Goal: Obtain resource: Download file/media

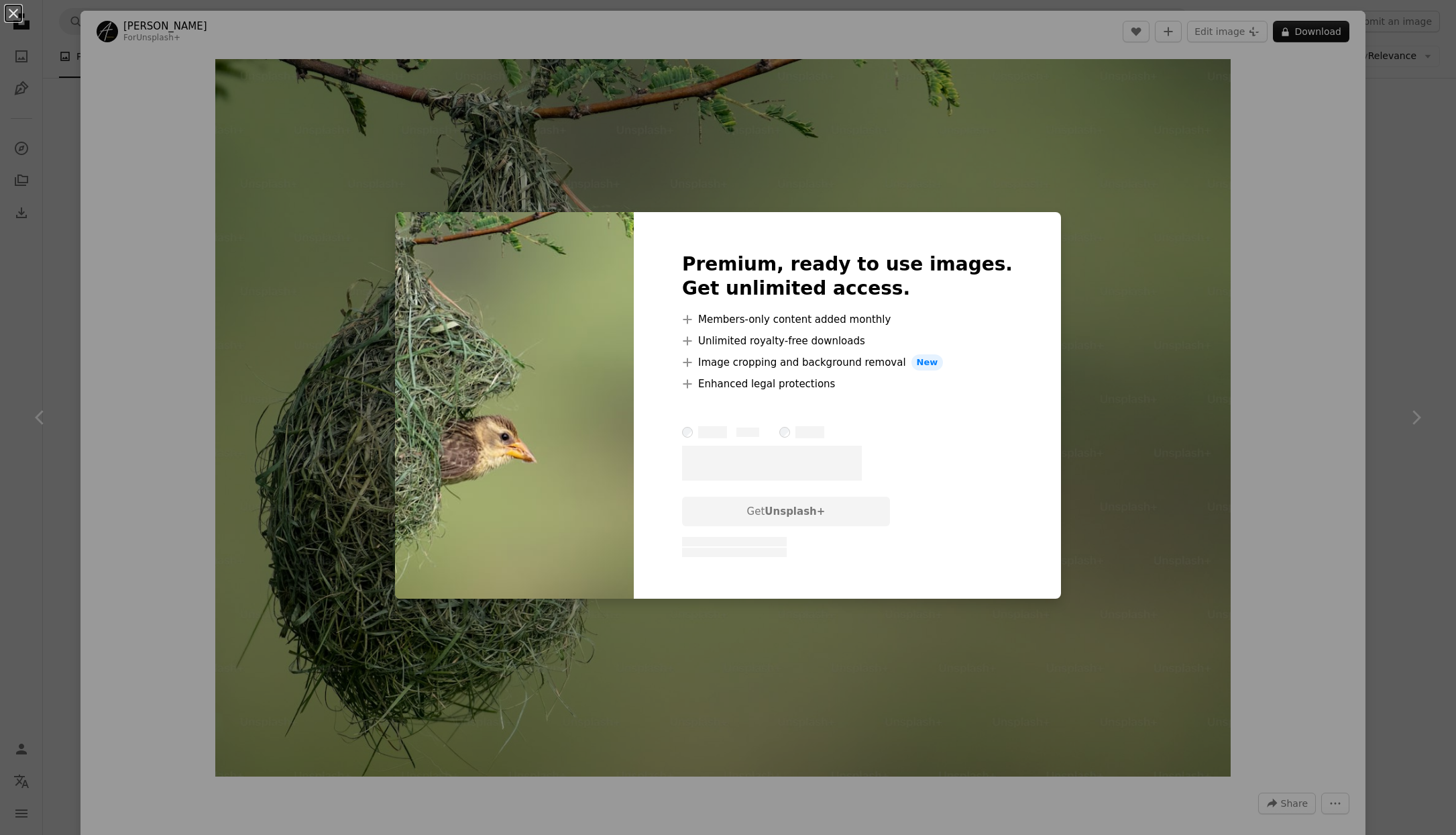
scroll to position [461, 0]
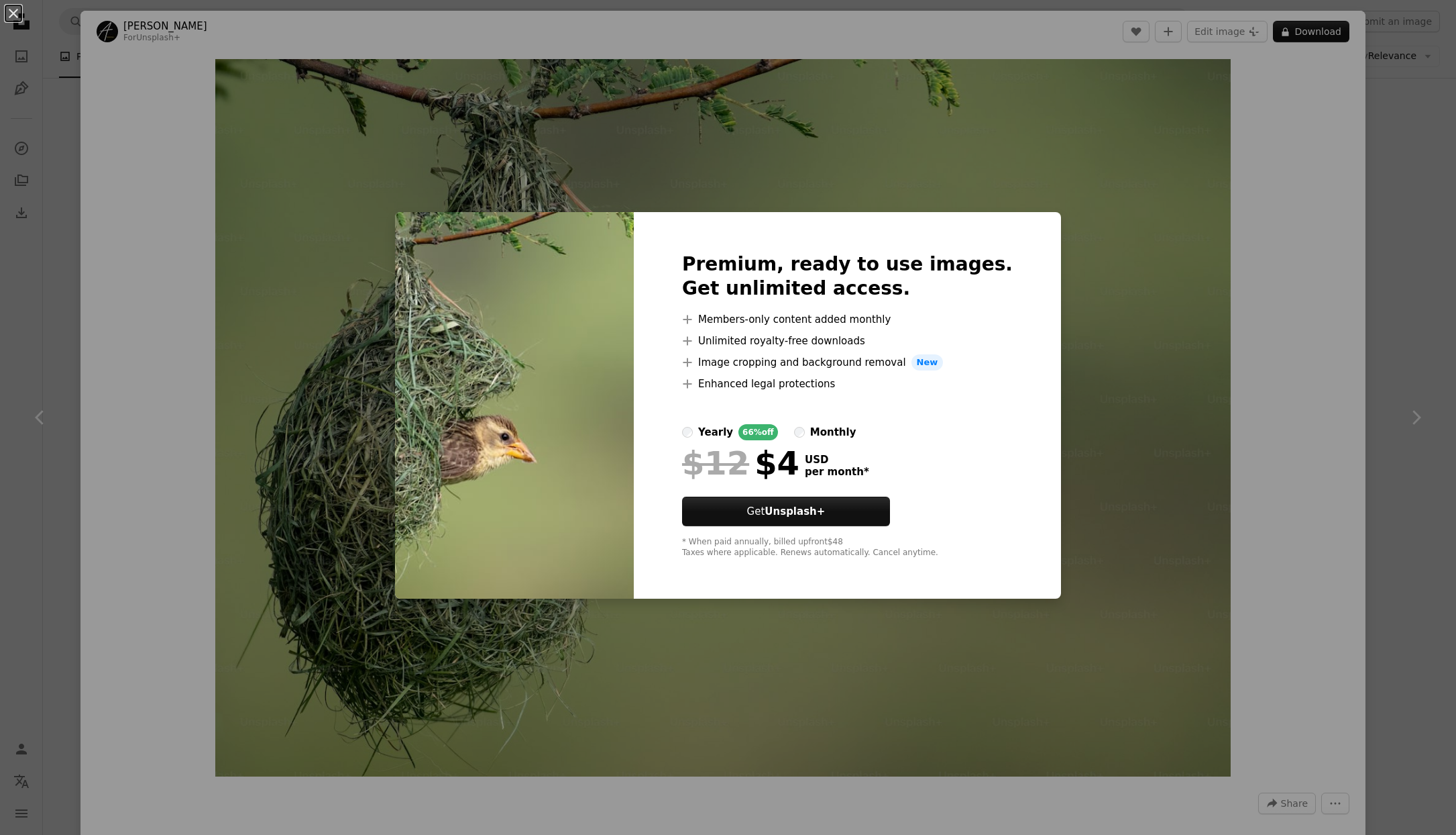
click at [1190, 304] on div "An X shape Premium, ready to use images. Get unlimited access. A plus sign Memb…" at bounding box center [728, 417] width 1456 height 835
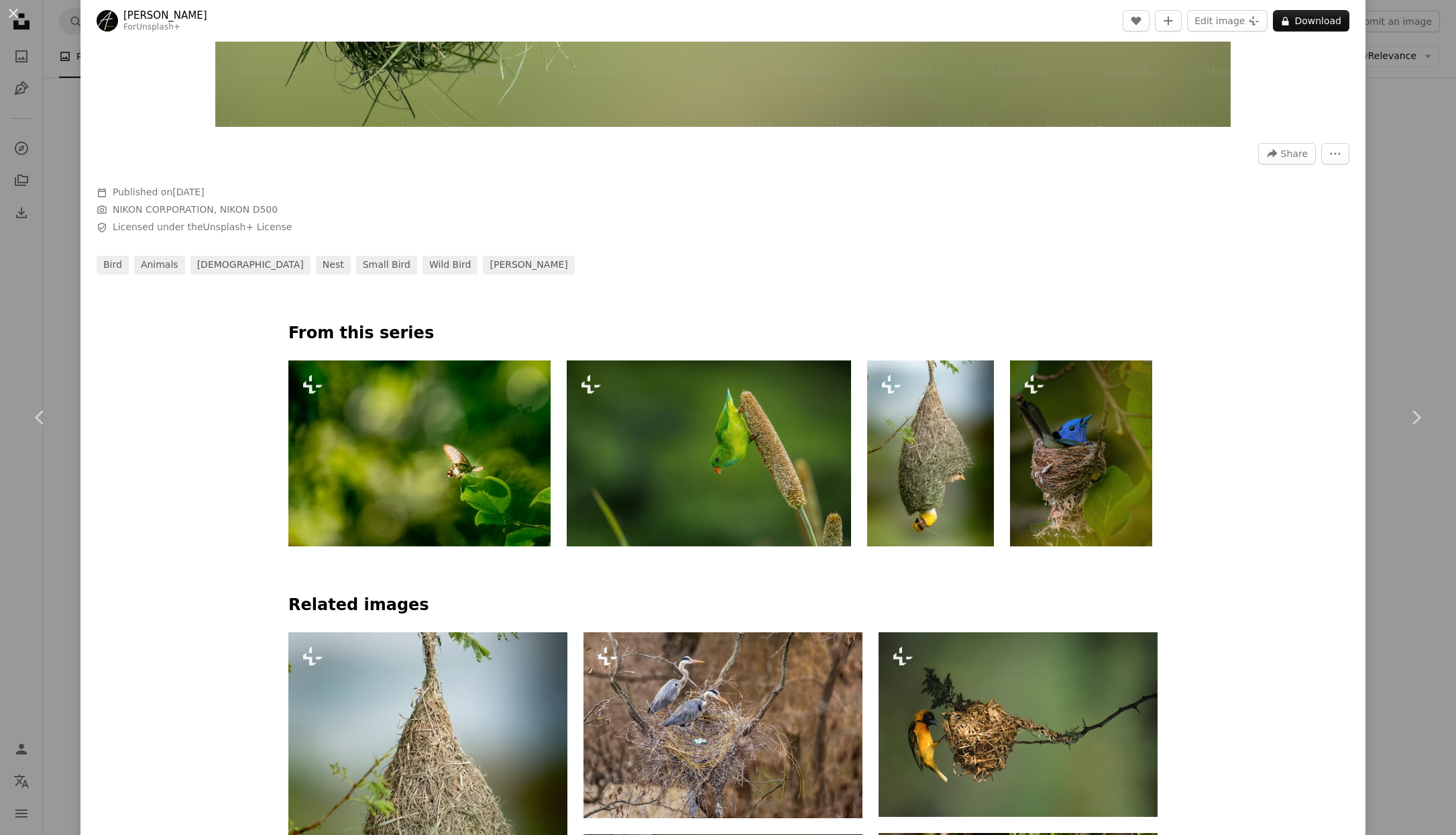
scroll to position [905, 0]
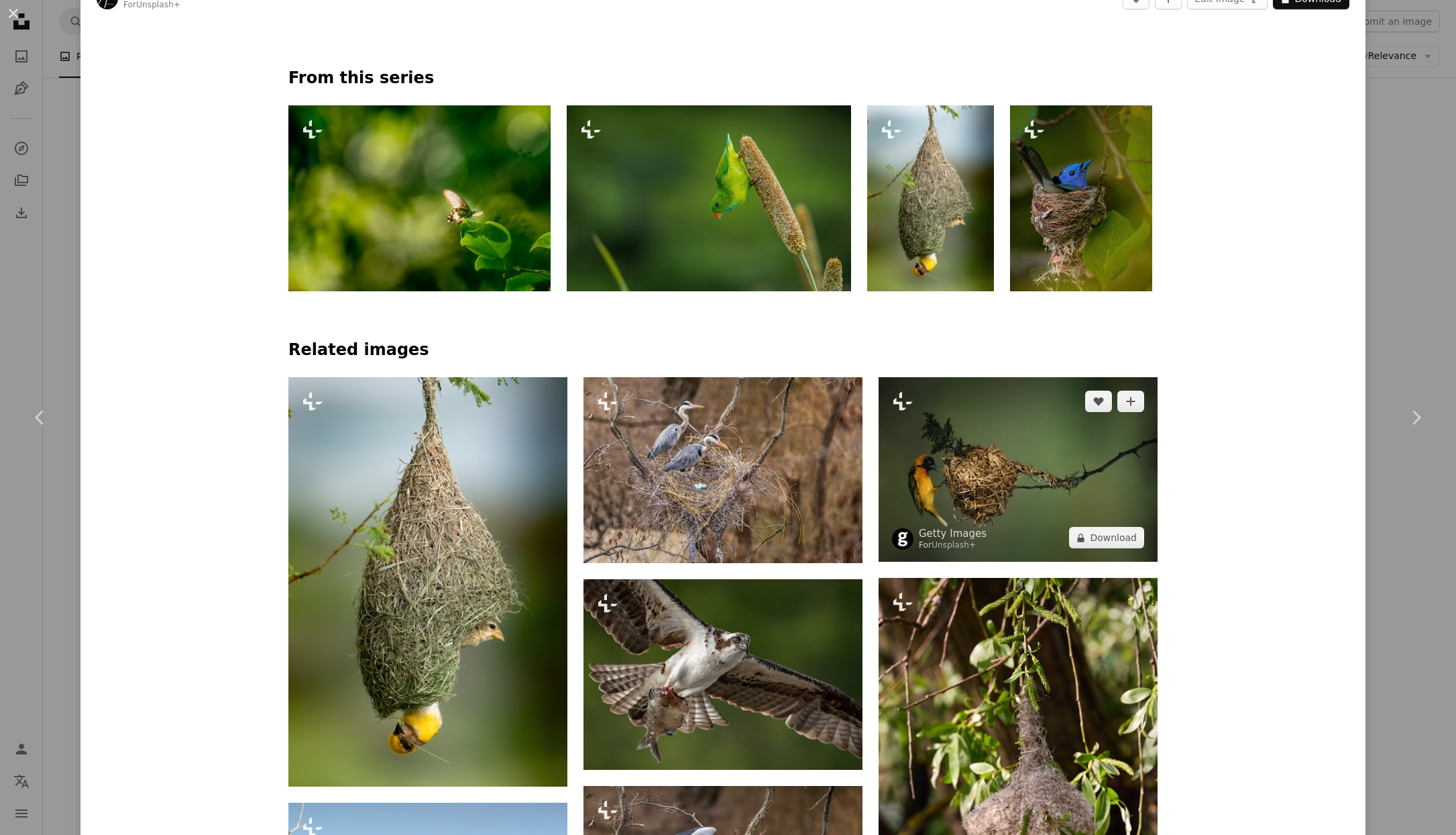
click at [992, 482] on img at bounding box center [1018, 470] width 279 height 185
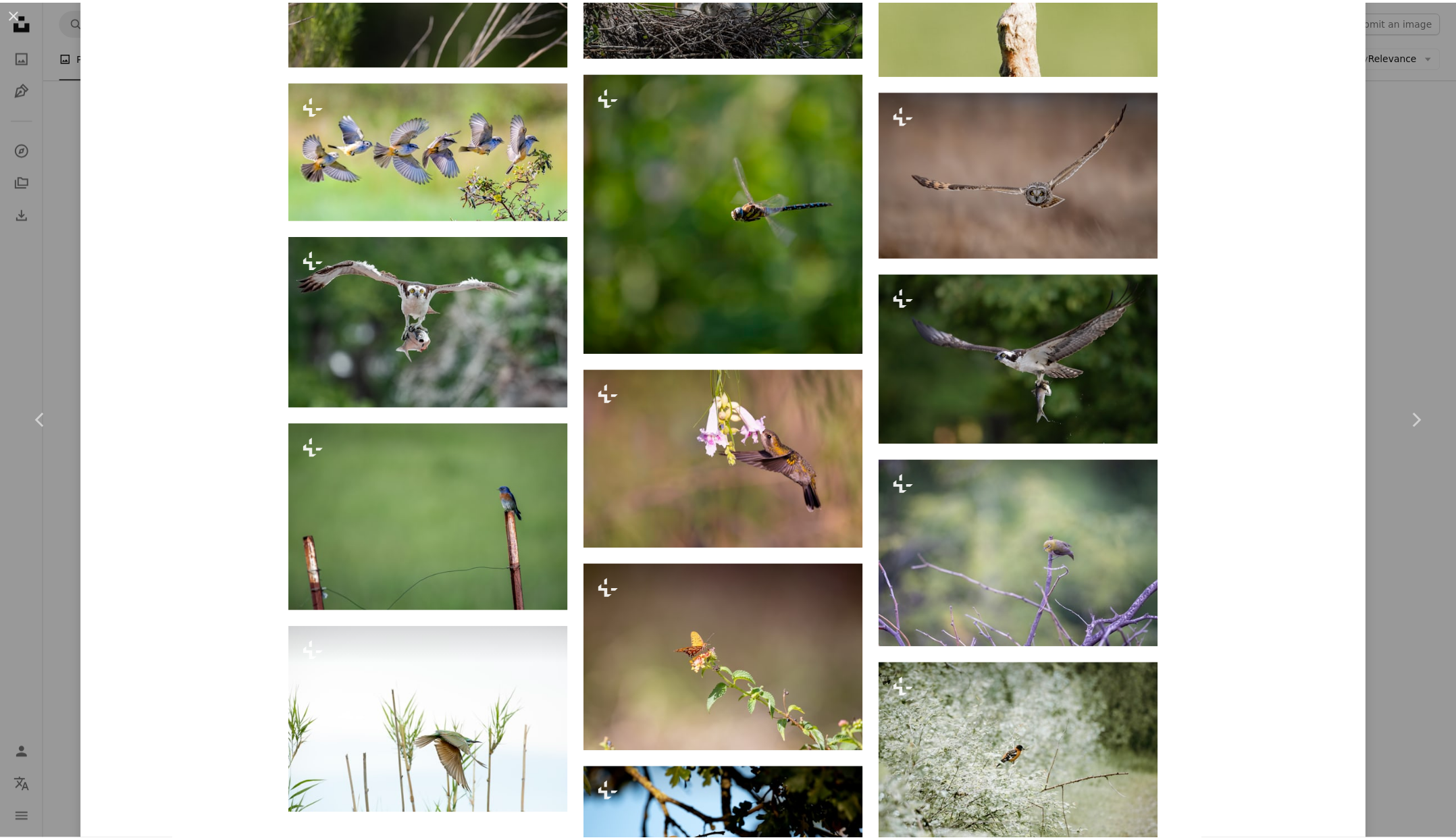
scroll to position [3097, 0]
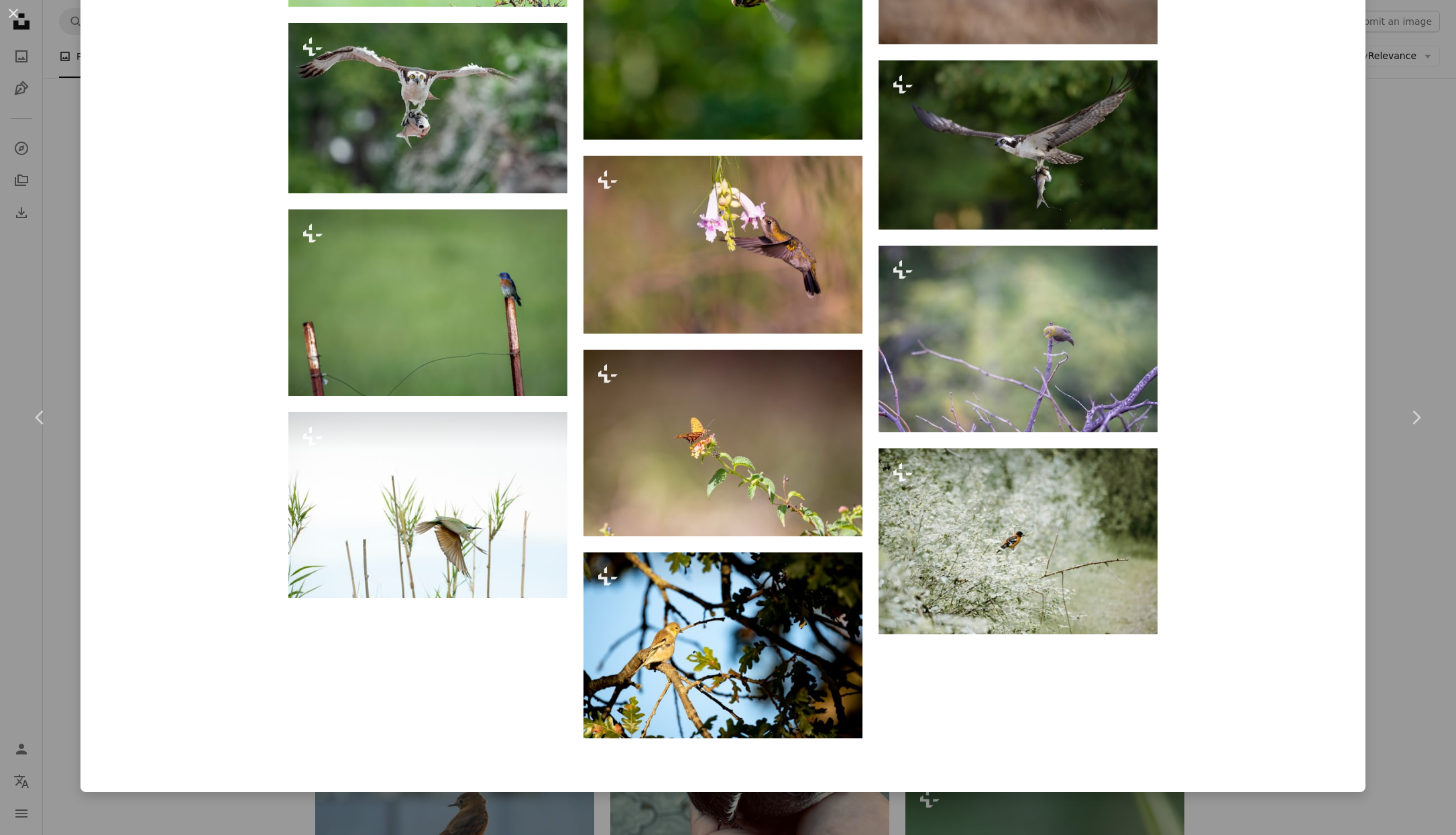
click at [1412, 650] on div "An X shape Chevron left Chevron right Getty Images For Unsplash+ A heart A plus…" at bounding box center [728, 417] width 1456 height 835
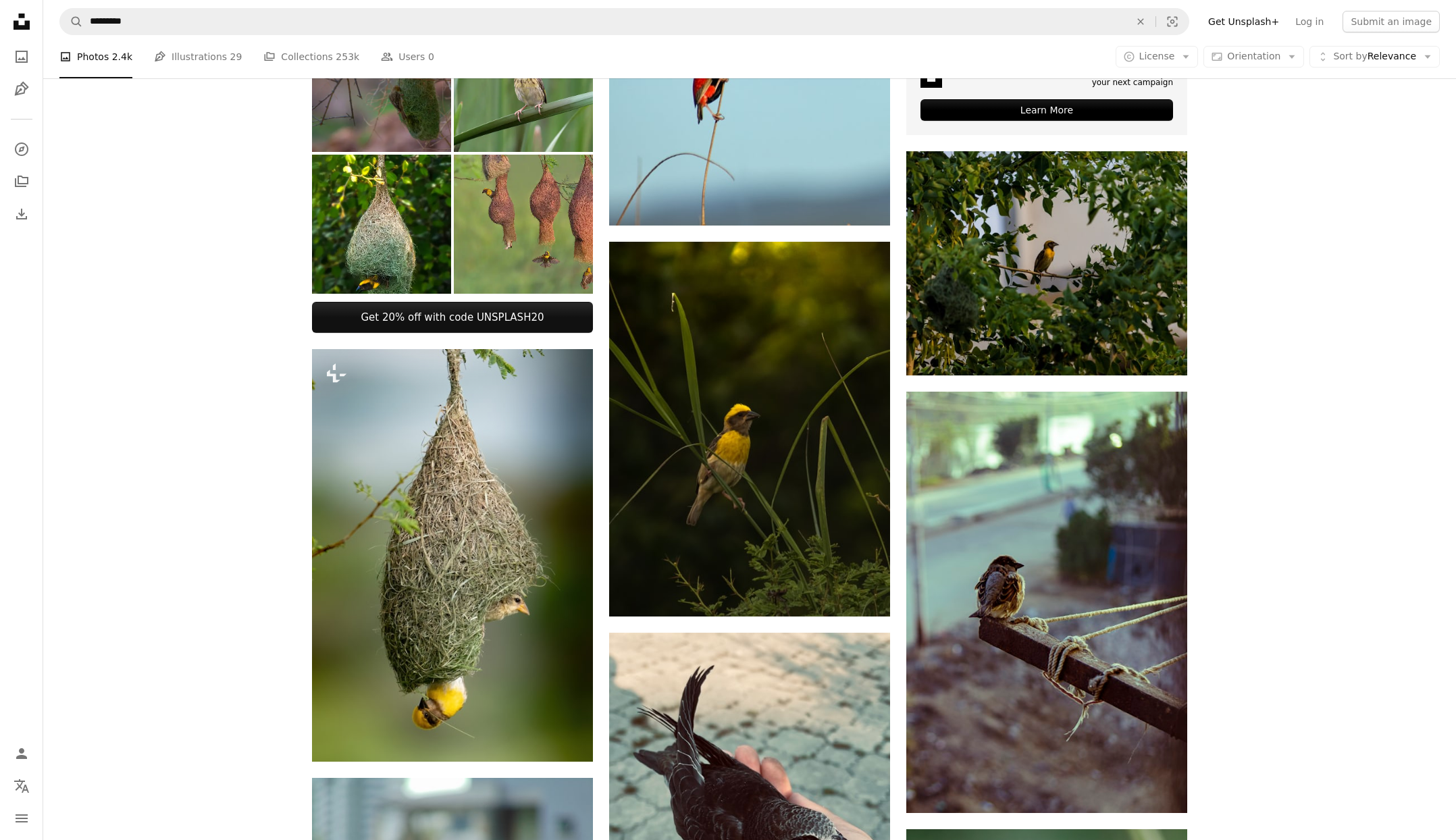
scroll to position [211, 0]
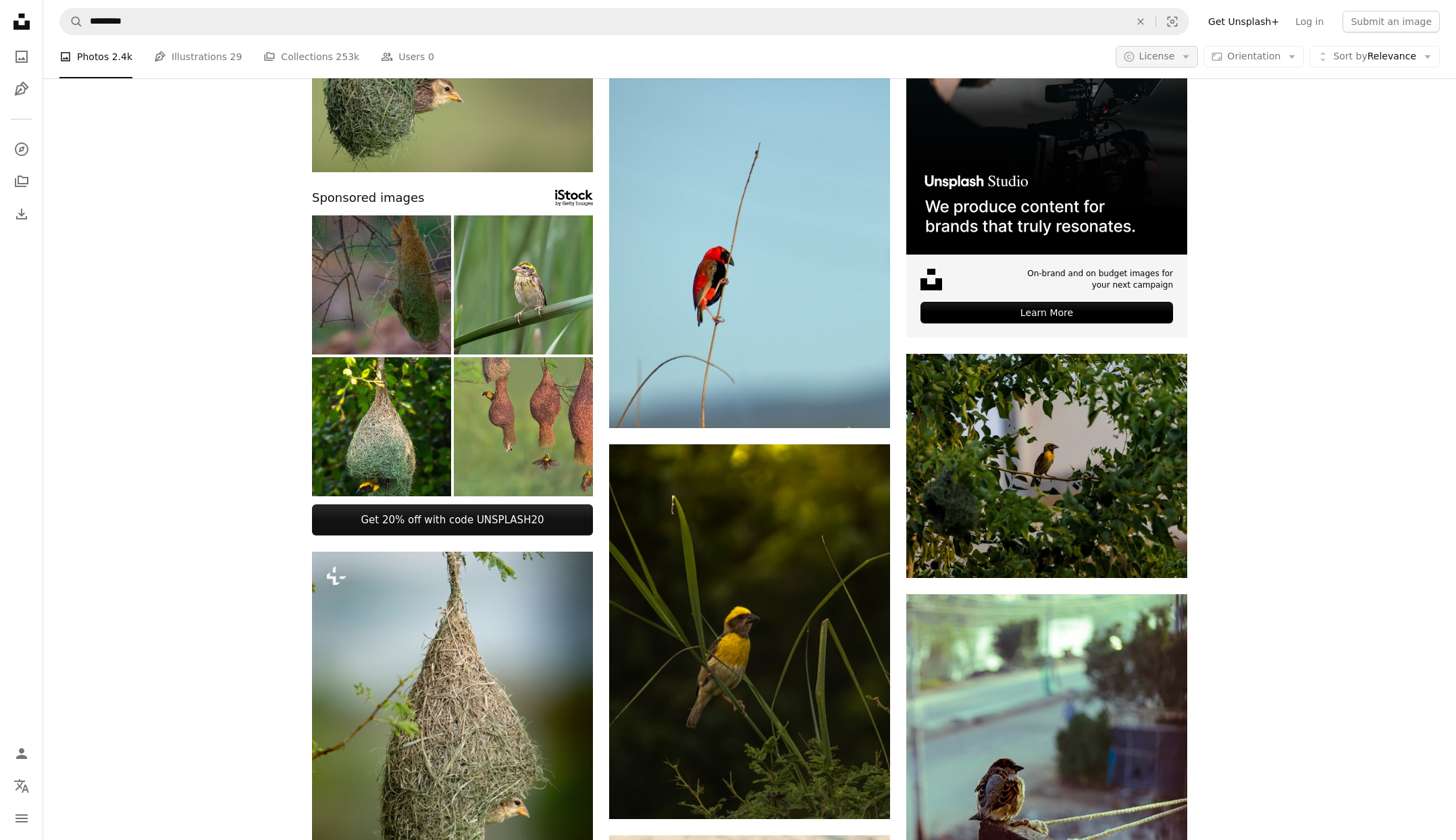
click at [1190, 58] on icon "Arrow down" at bounding box center [1186, 57] width 12 height 12
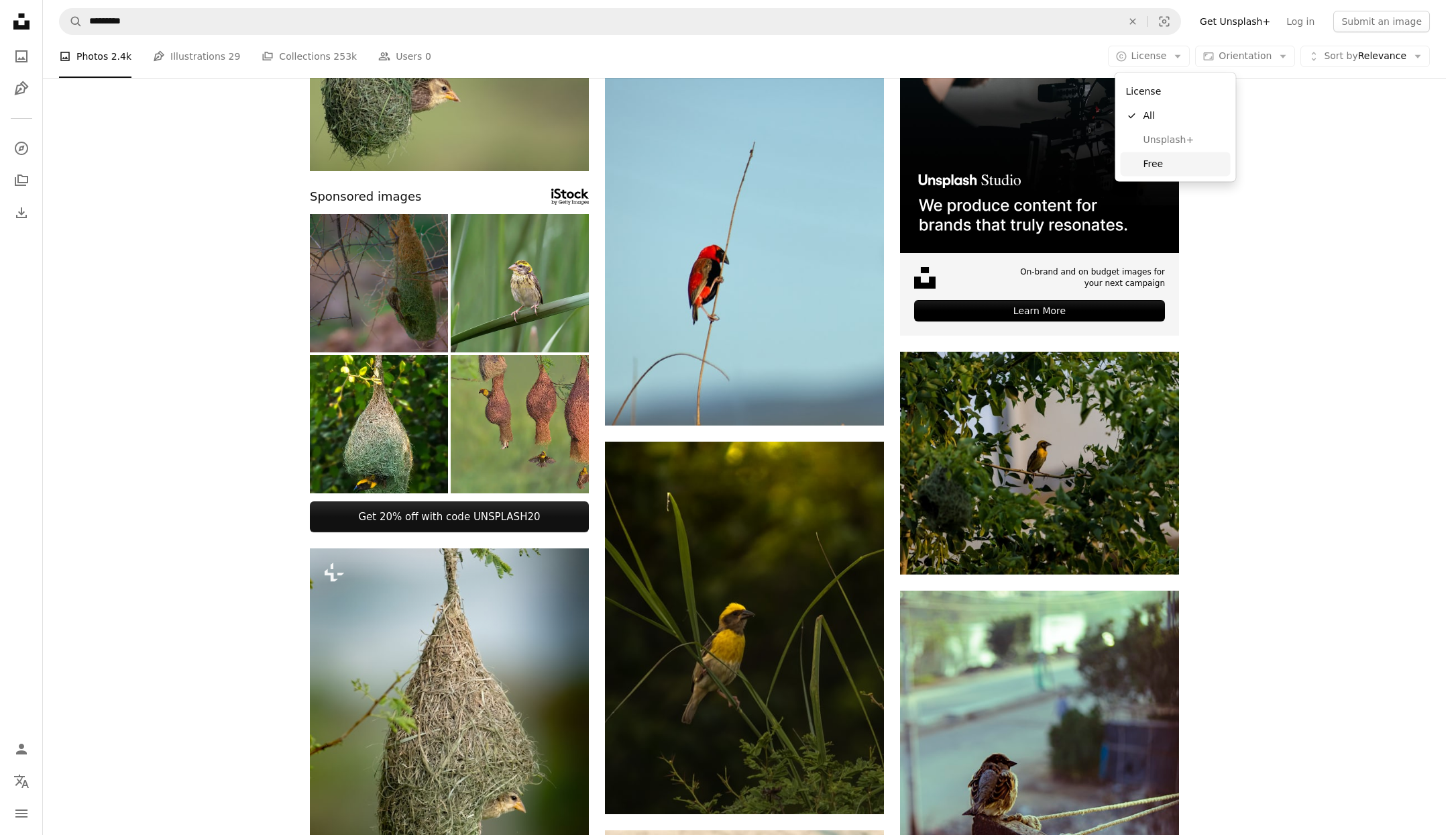
click at [1169, 173] on link "Free" at bounding box center [1176, 164] width 110 height 24
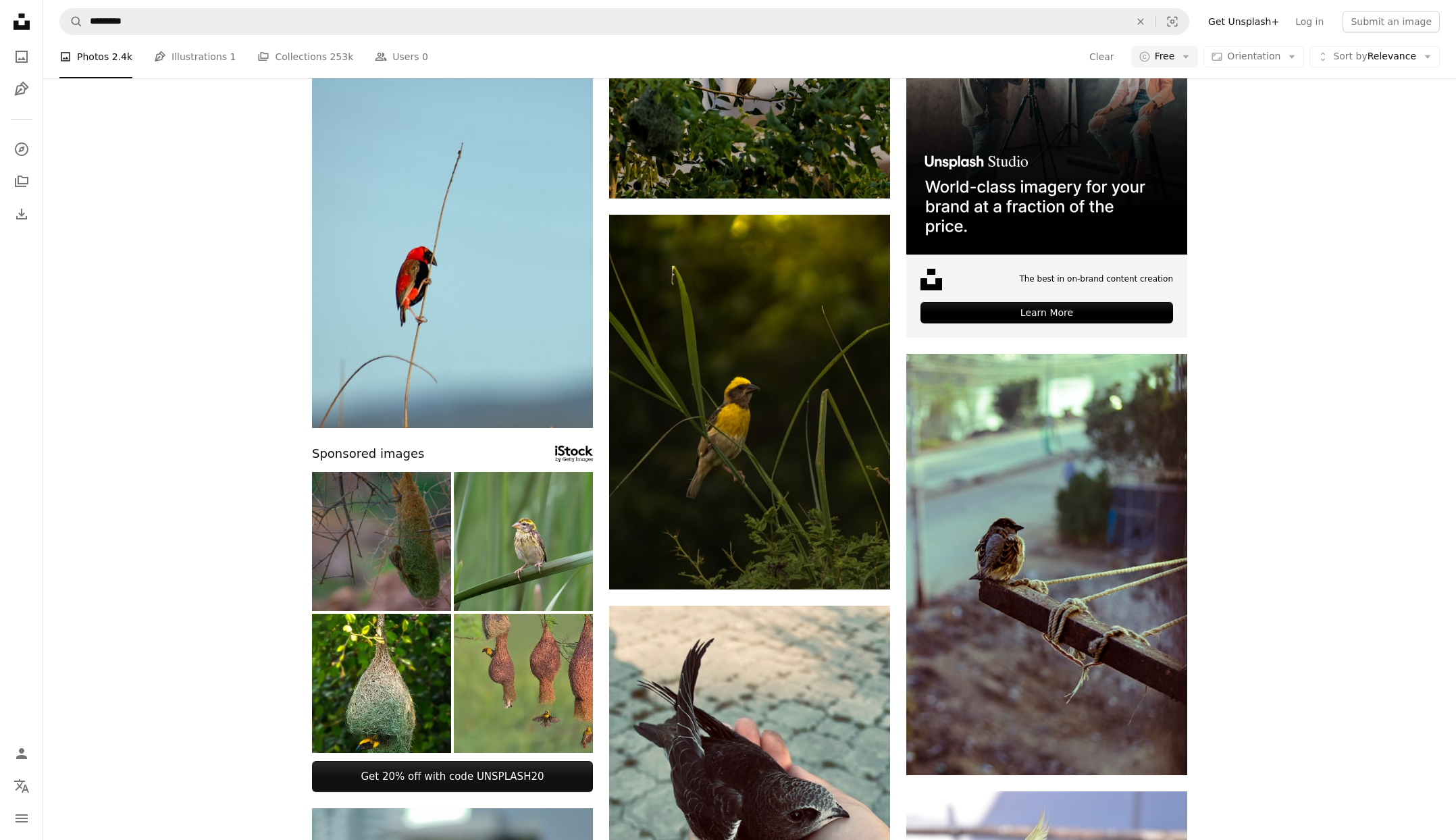
scroll to position [447, 0]
click at [568, 614] on img at bounding box center [523, 683] width 139 height 139
